Goal: Check status: Check status

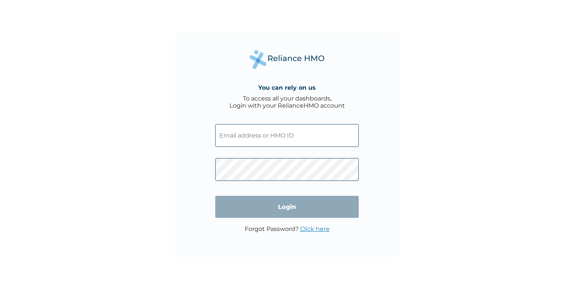
click at [386, 197] on div "You can rely on us To access all your dashboards, Login with your RelianceHMO a…" at bounding box center [287, 145] width 224 height 224
click at [280, 145] on input "text" at bounding box center [287, 135] width 144 height 23
paste input "DEL/10110/A"
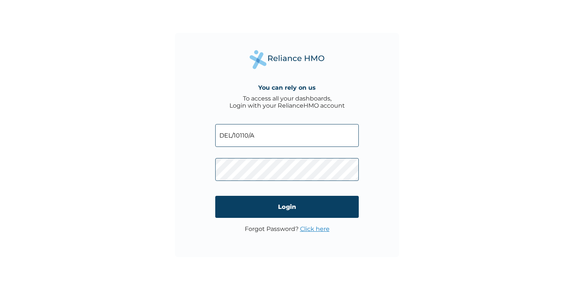
type input "DEL/10110/A"
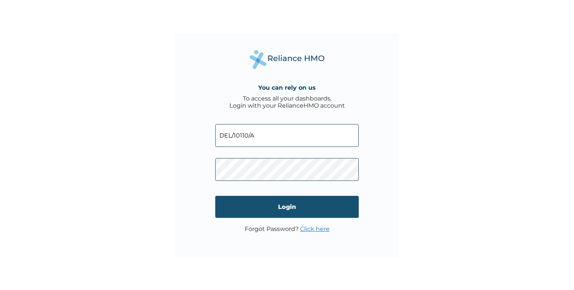
click at [287, 211] on input "Login" at bounding box center [287, 207] width 144 height 22
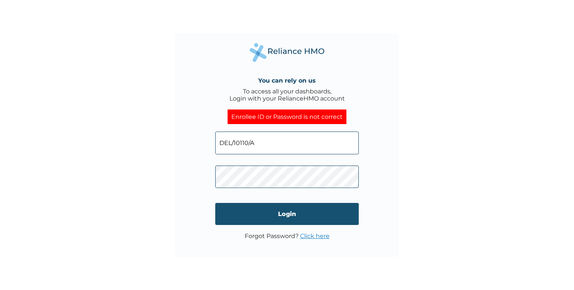
click at [297, 217] on input "Login" at bounding box center [287, 214] width 144 height 22
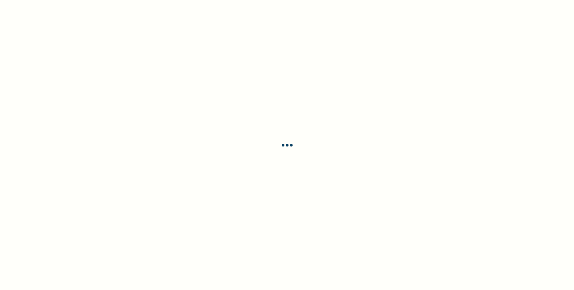
click at [320, 237] on div at bounding box center [287, 145] width 574 height 290
